Goal: Find specific page/section: Find specific page/section

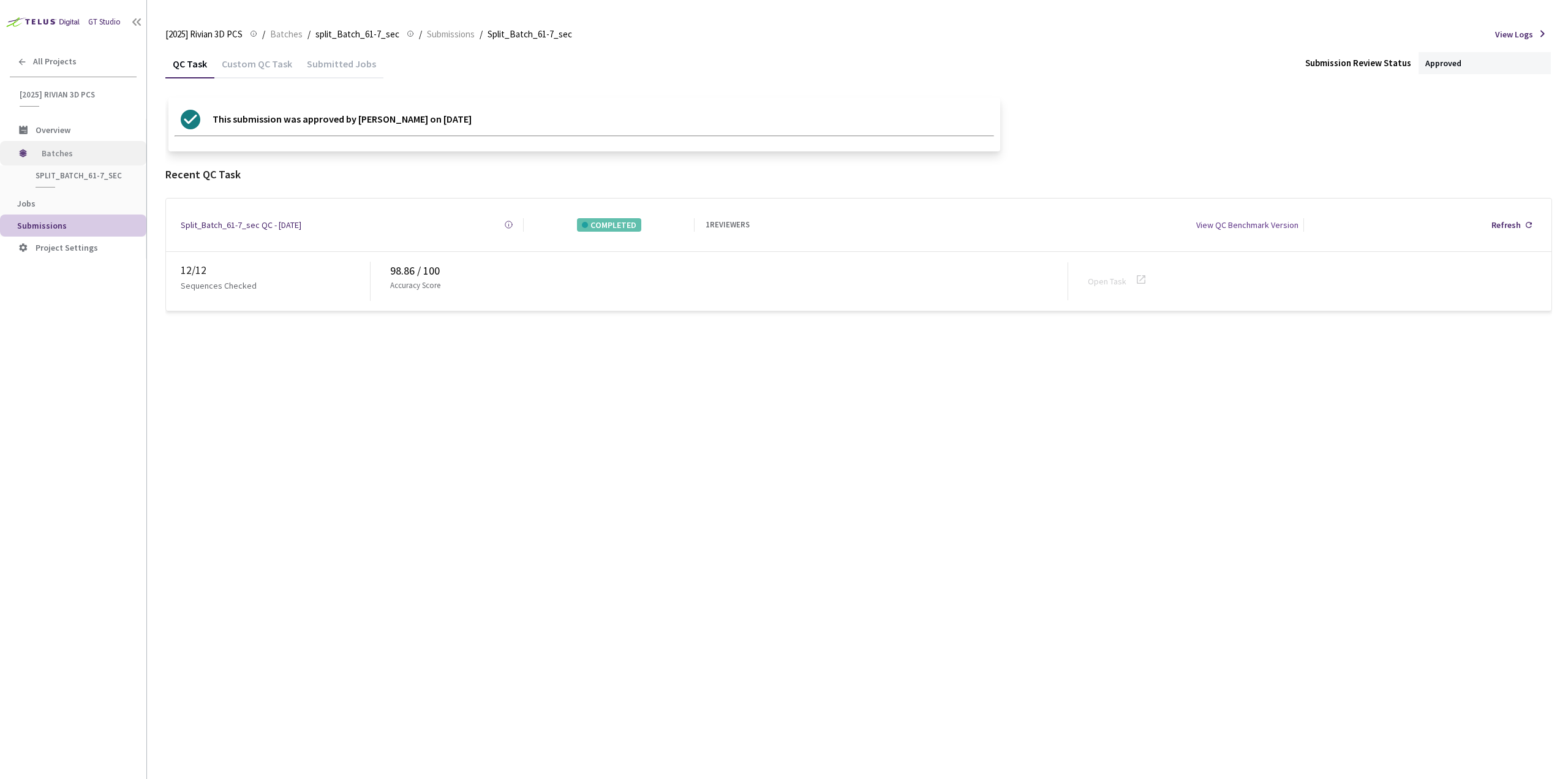
click at [84, 152] on span "Batches" at bounding box center [83, 153] width 84 height 24
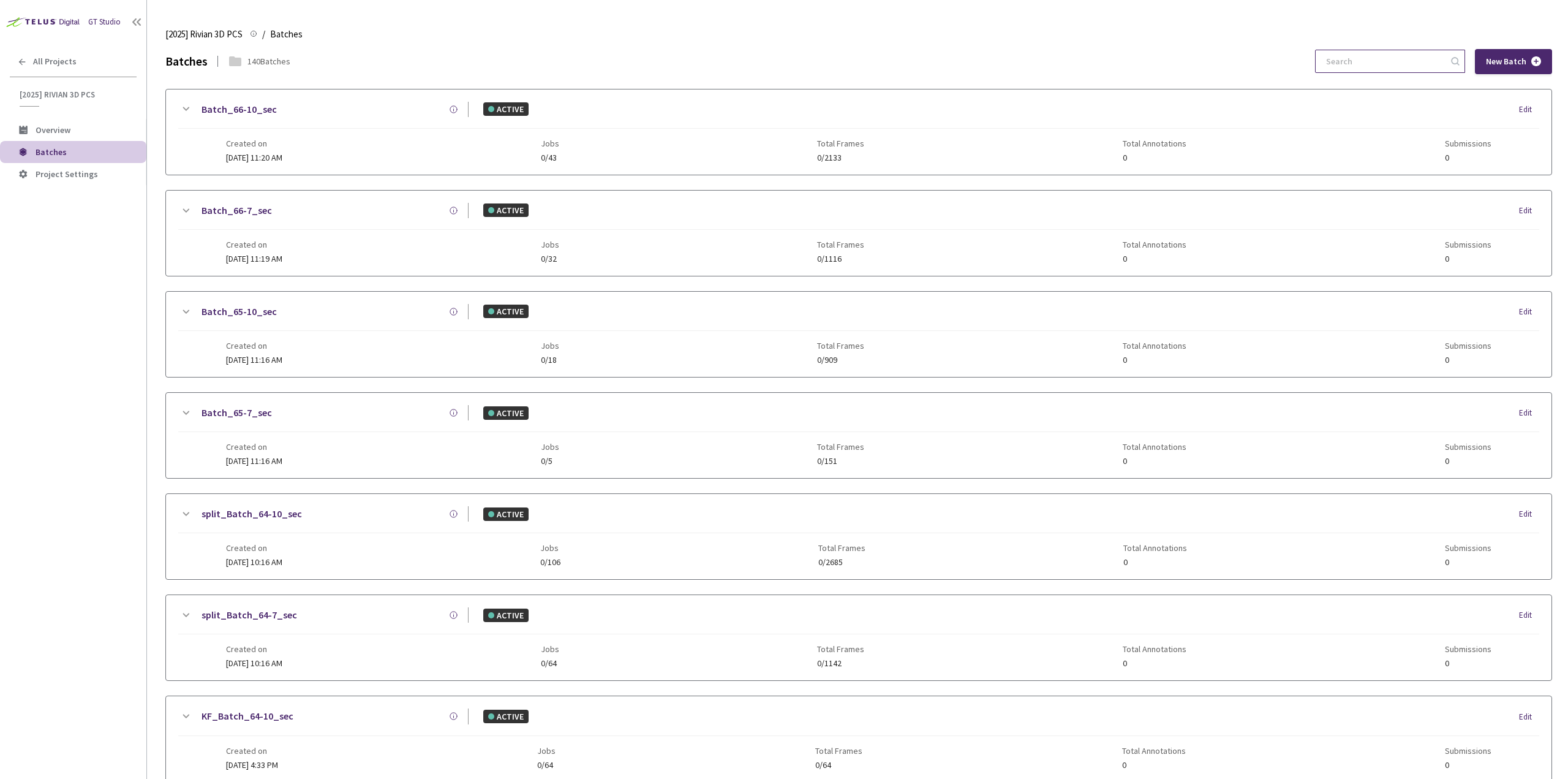
click at [1358, 67] on input at bounding box center [1383, 61] width 131 height 22
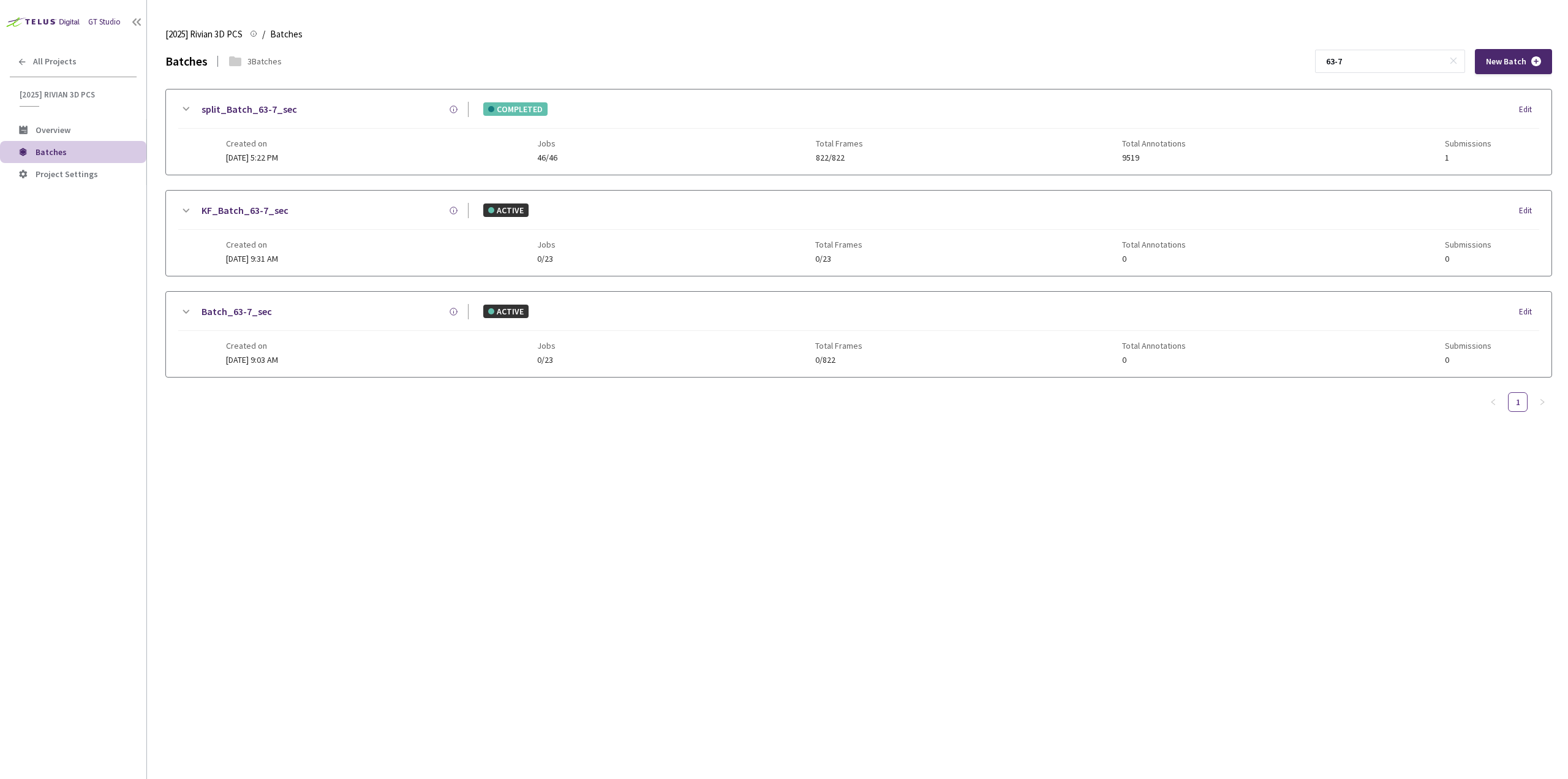
type input "63-7"
click at [182, 108] on icon at bounding box center [185, 108] width 15 height 15
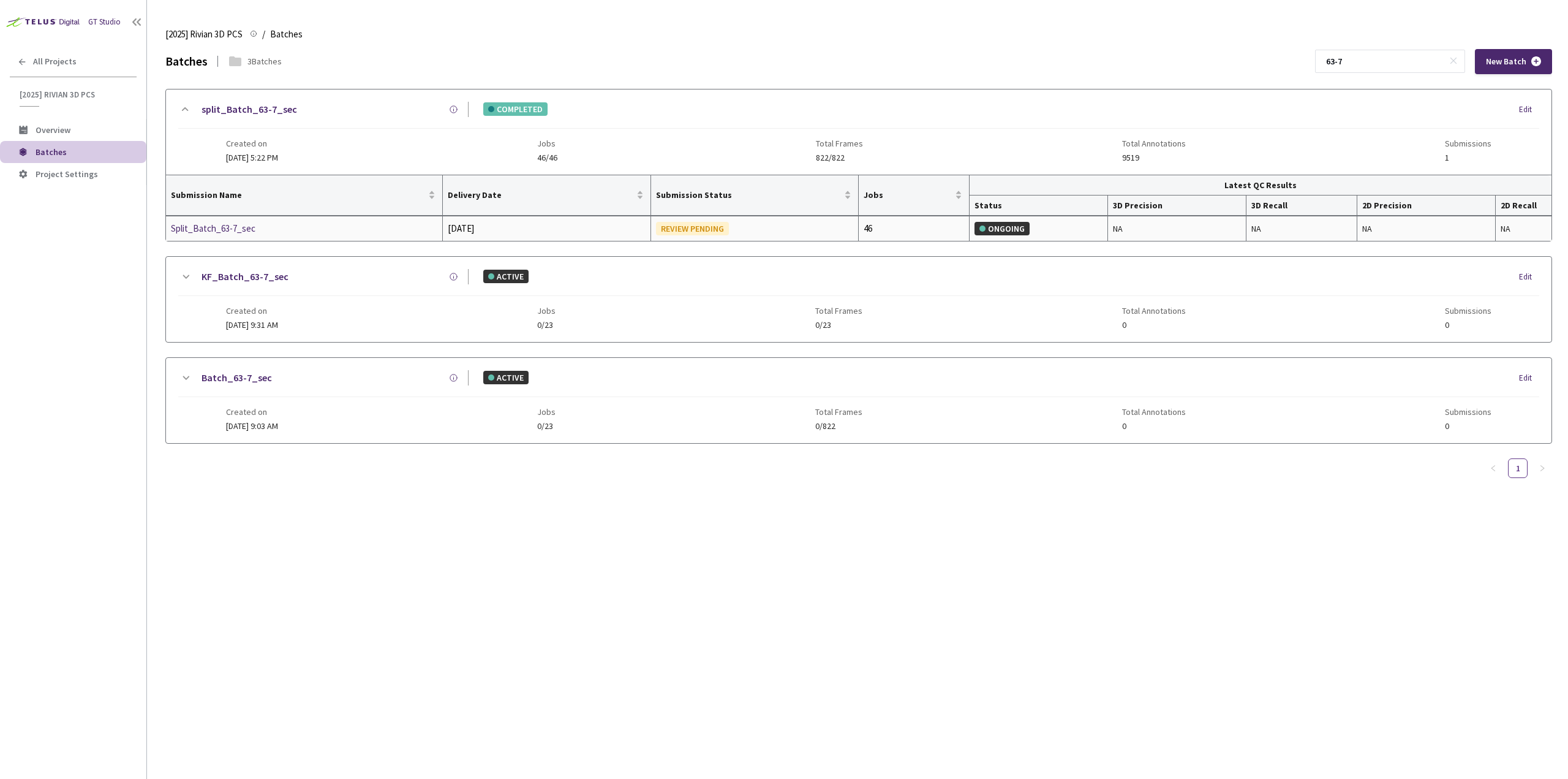
click at [230, 227] on div "Split_Batch_63-7_sec" at bounding box center [236, 228] width 130 height 15
